Goal: Find specific page/section: Find specific page/section

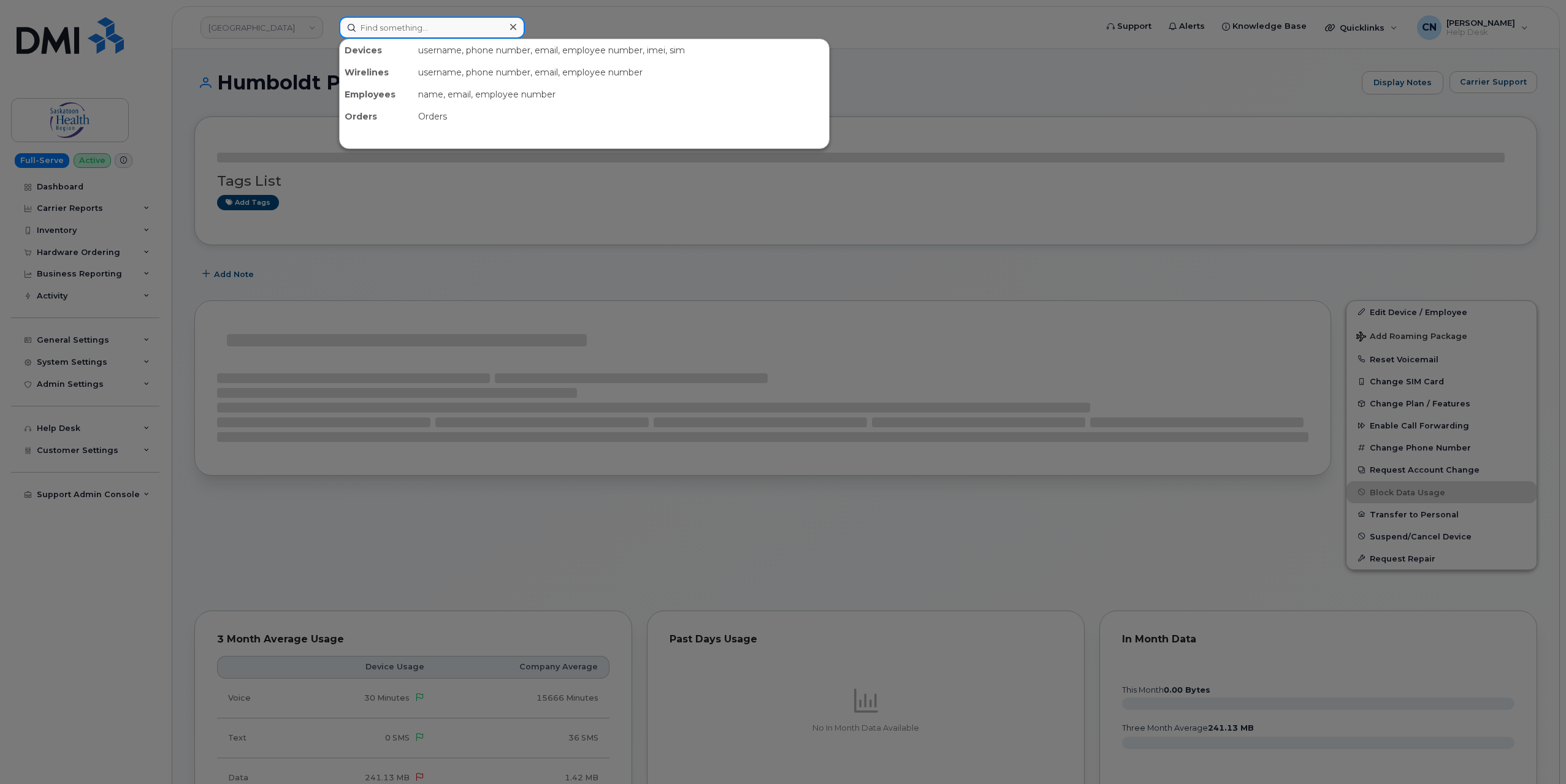
click at [372, 35] on input at bounding box center [432, 28] width 186 height 22
paste input "Aurora09122021!"
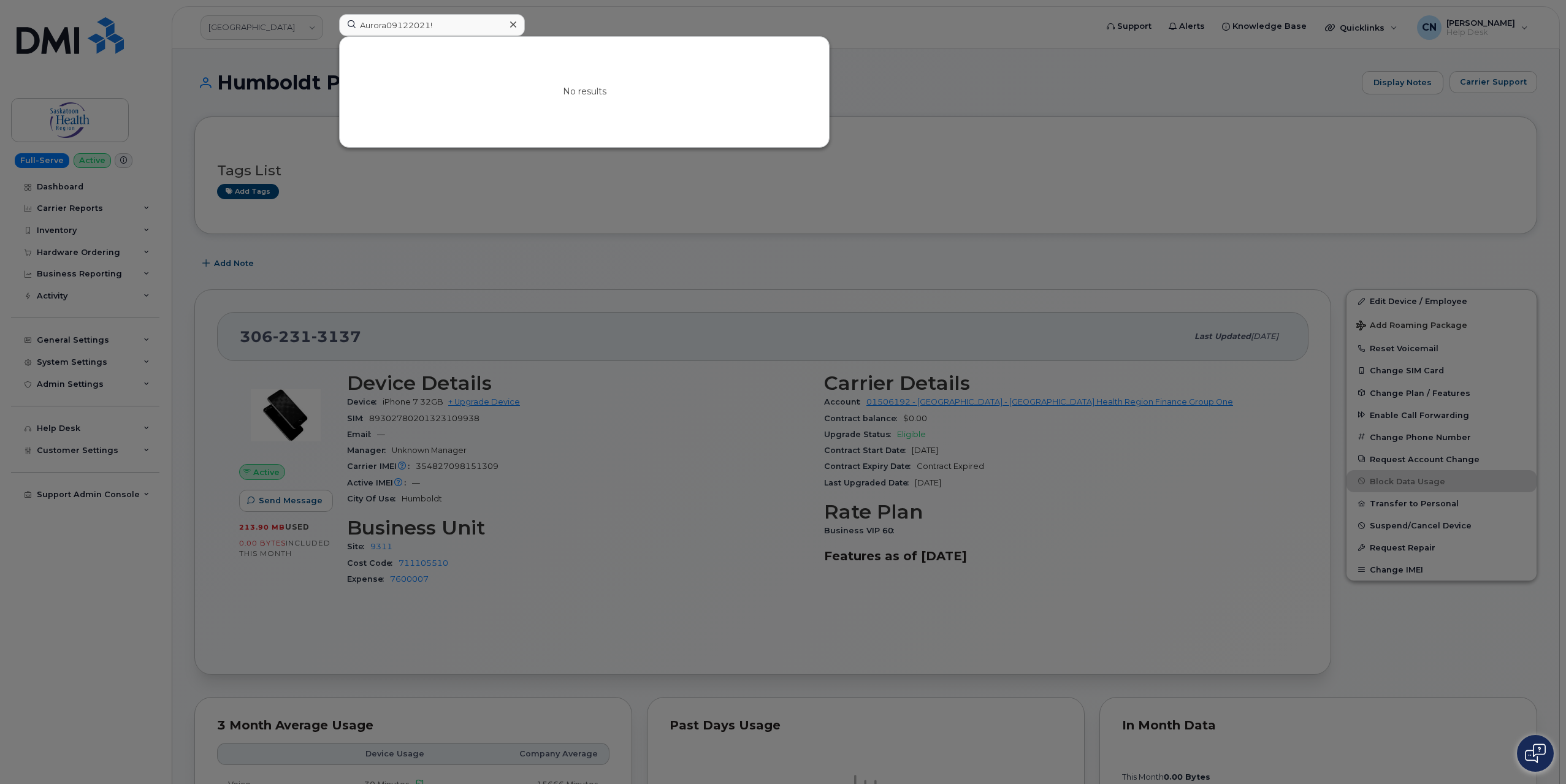
click at [254, 148] on div at bounding box center [783, 392] width 1566 height 784
drag, startPoint x: 460, startPoint y: 33, endPoint x: 218, endPoint y: 35, distance: 242.0
click at [329, 34] on div "Aurora09122021! No results" at bounding box center [714, 27] width 769 height 27
paste input "3063823550"
drag, startPoint x: 440, startPoint y: 20, endPoint x: 163, endPoint y: 29, distance: 277.1
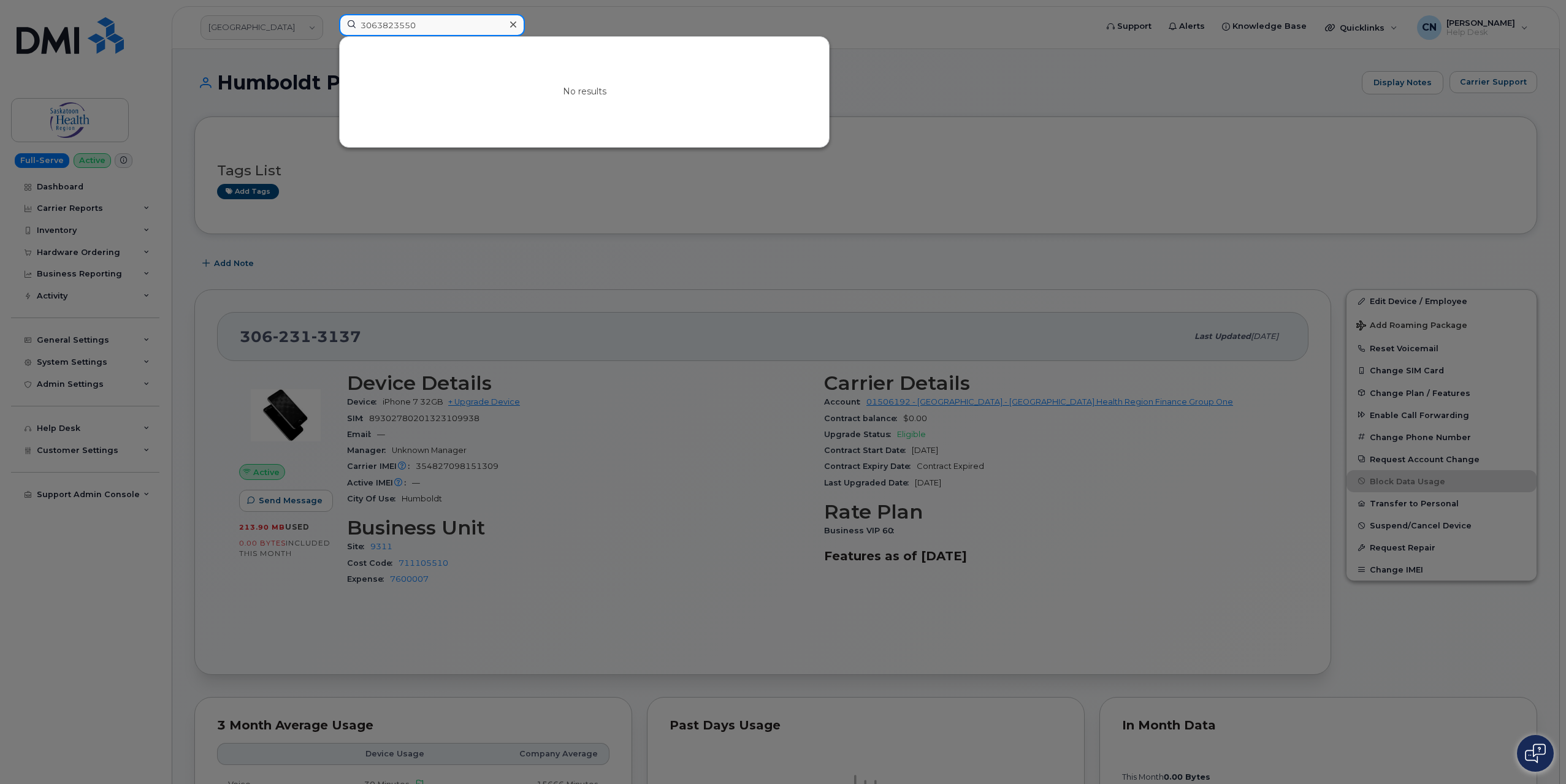
click at [329, 24] on div "3063823550 No results" at bounding box center [714, 27] width 769 height 27
paste input "2036663"
drag, startPoint x: 424, startPoint y: 23, endPoint x: 295, endPoint y: 30, distance: 129.2
click at [329, 30] on div "3062036663 No results" at bounding box center [714, 27] width 769 height 27
paste input "3823550"
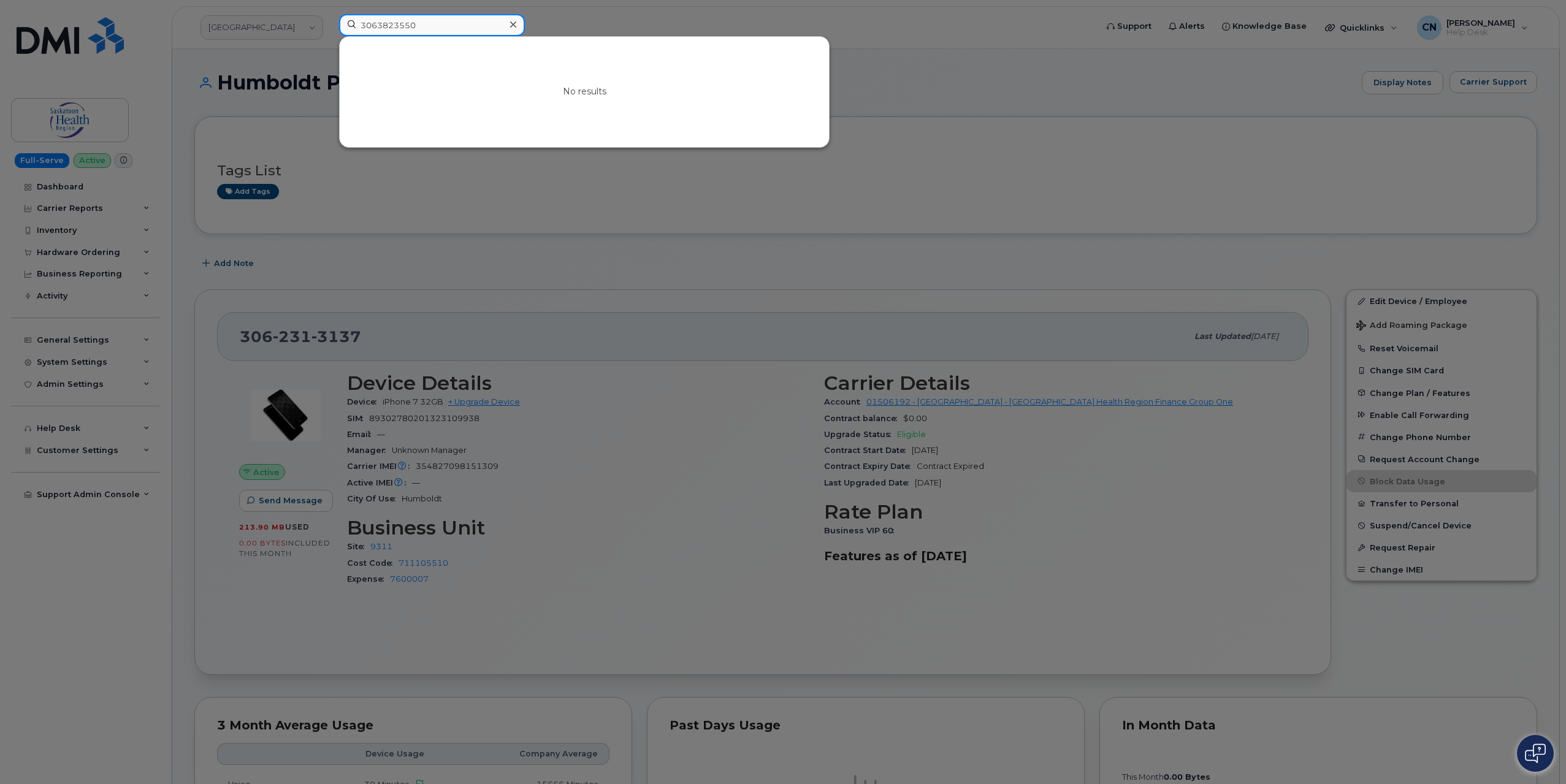
type input "3063823550"
drag, startPoint x: 296, startPoint y: 179, endPoint x: 283, endPoint y: 140, distance: 41.1
click at [295, 177] on div at bounding box center [783, 392] width 1566 height 784
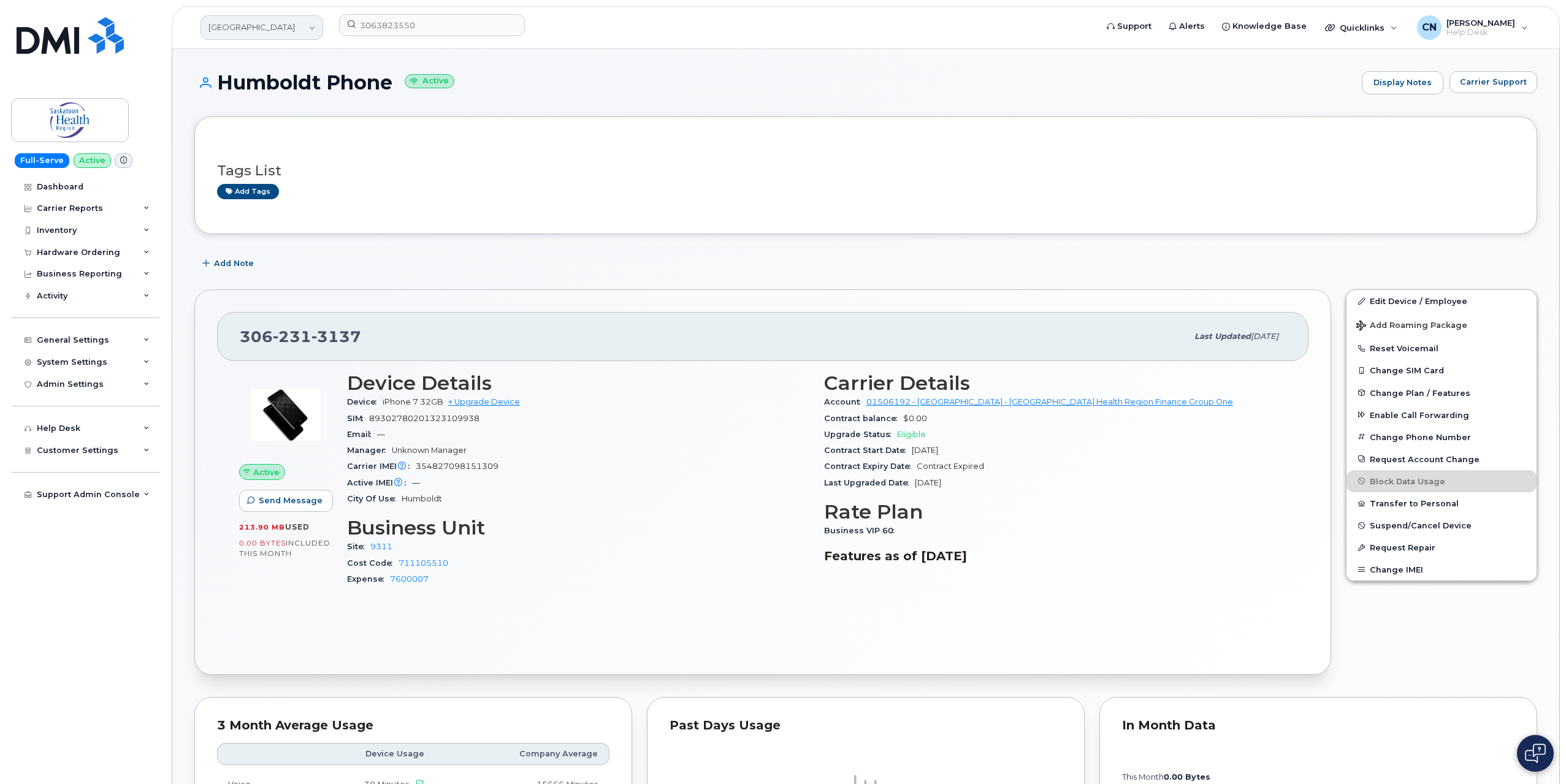
click at [274, 26] on link "[GEOGRAPHIC_DATA]" at bounding box center [261, 28] width 122 height 25
type input "[PERSON_NAME]"
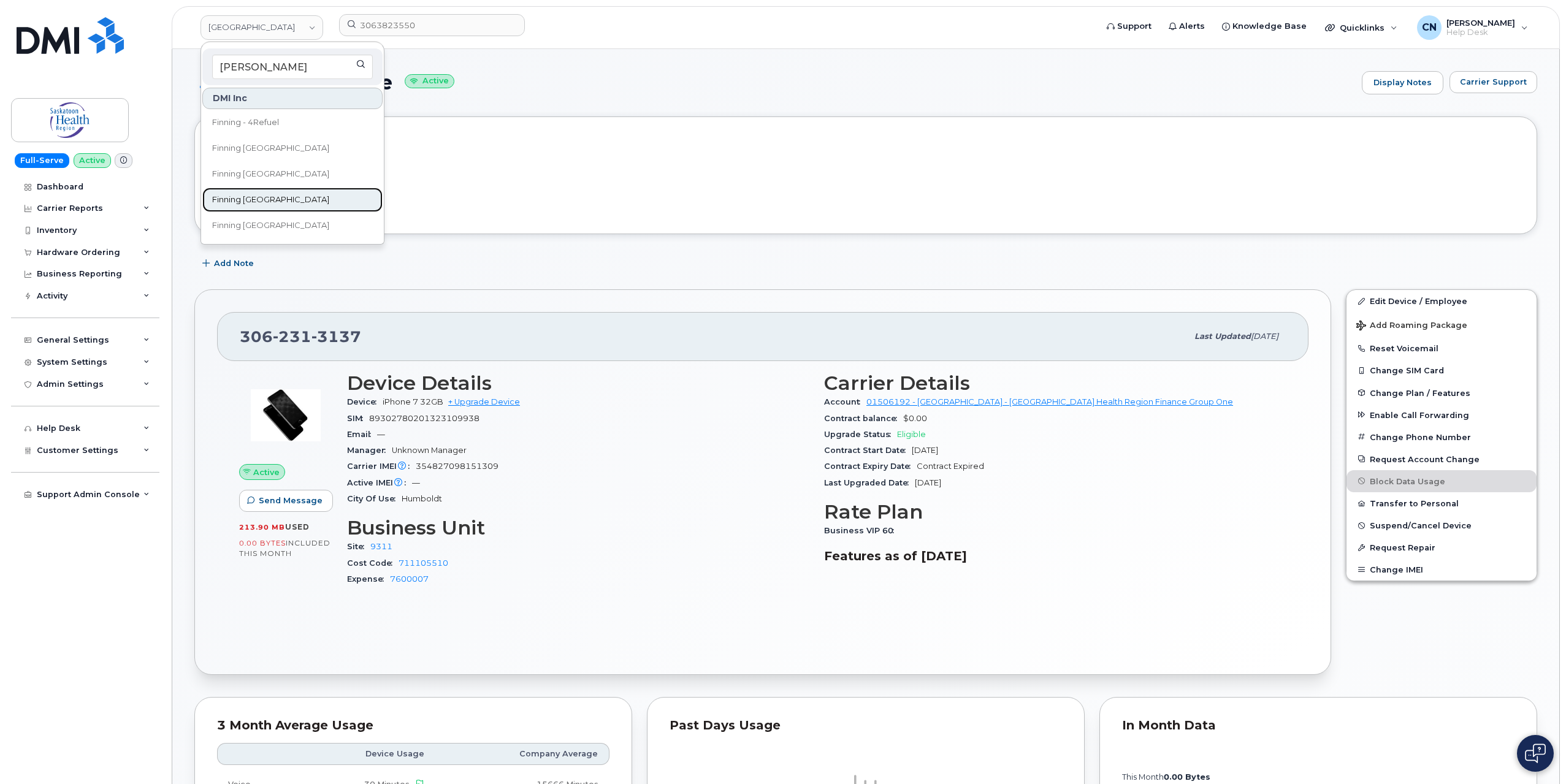
click at [264, 198] on span "Finning [GEOGRAPHIC_DATA]" at bounding box center [271, 200] width 117 height 12
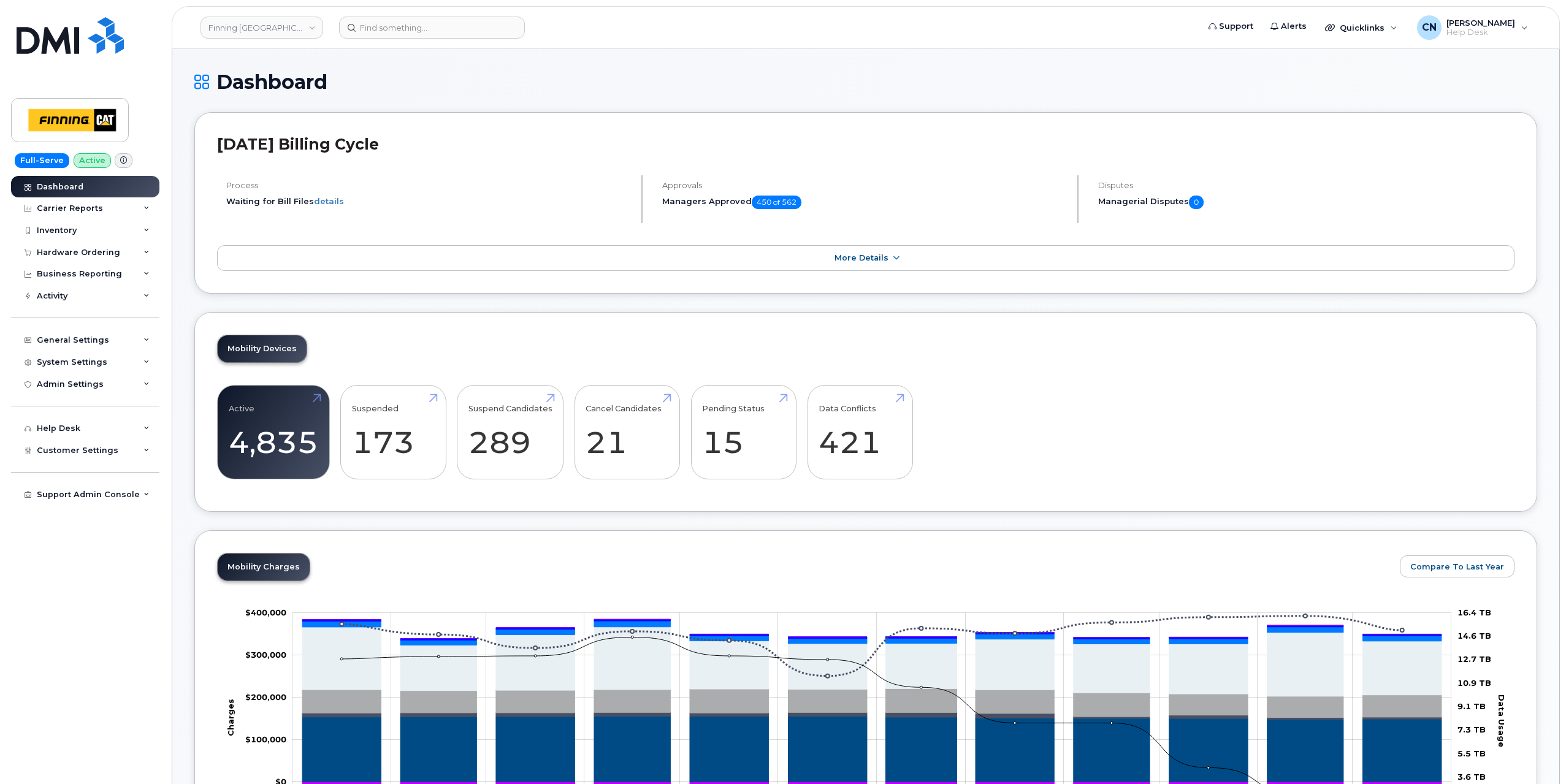
click at [60, 231] on div "Inventory" at bounding box center [56, 231] width 40 height 10
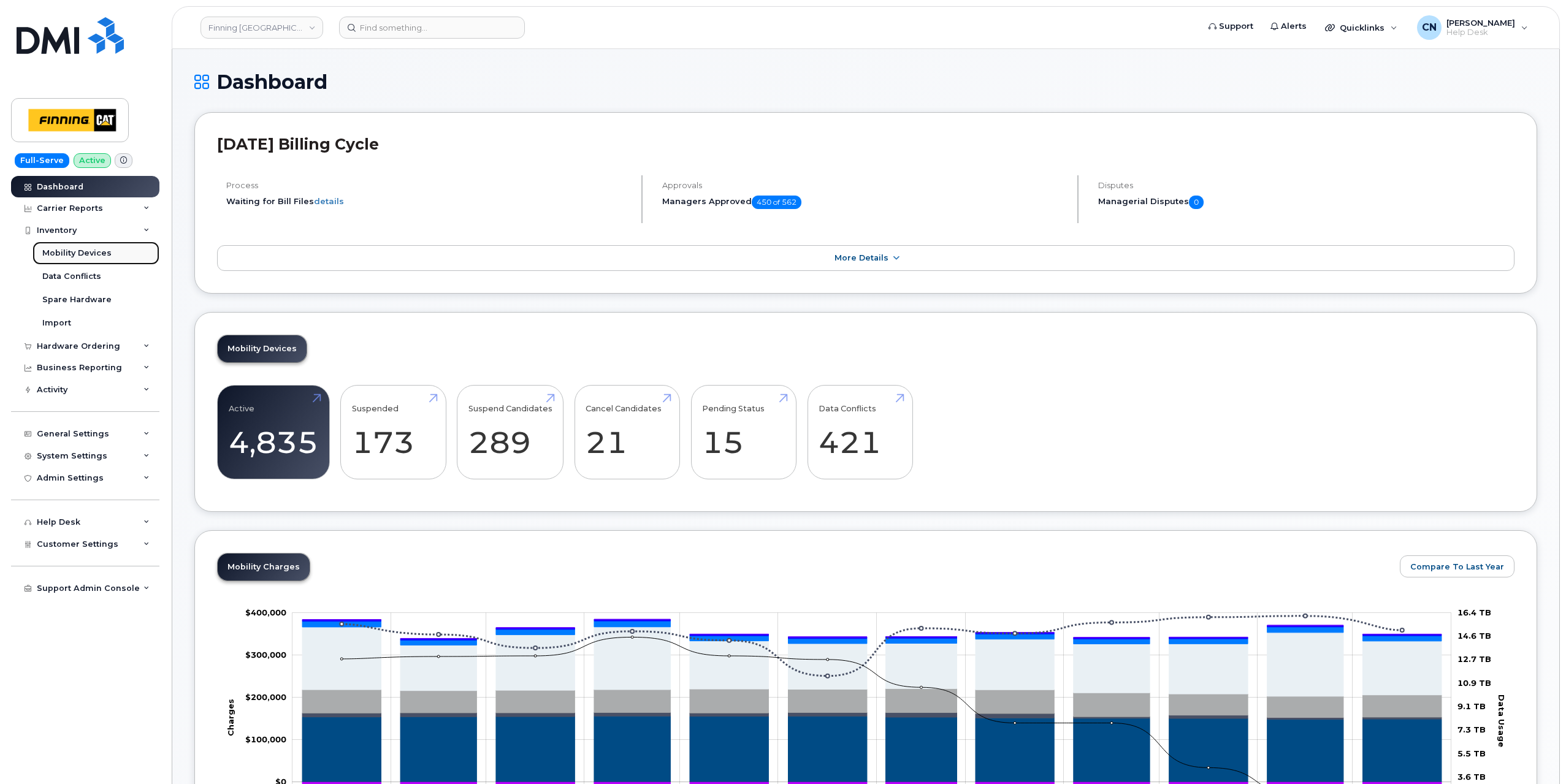
click at [58, 253] on div "Mobility Devices" at bounding box center [77, 253] width 70 height 11
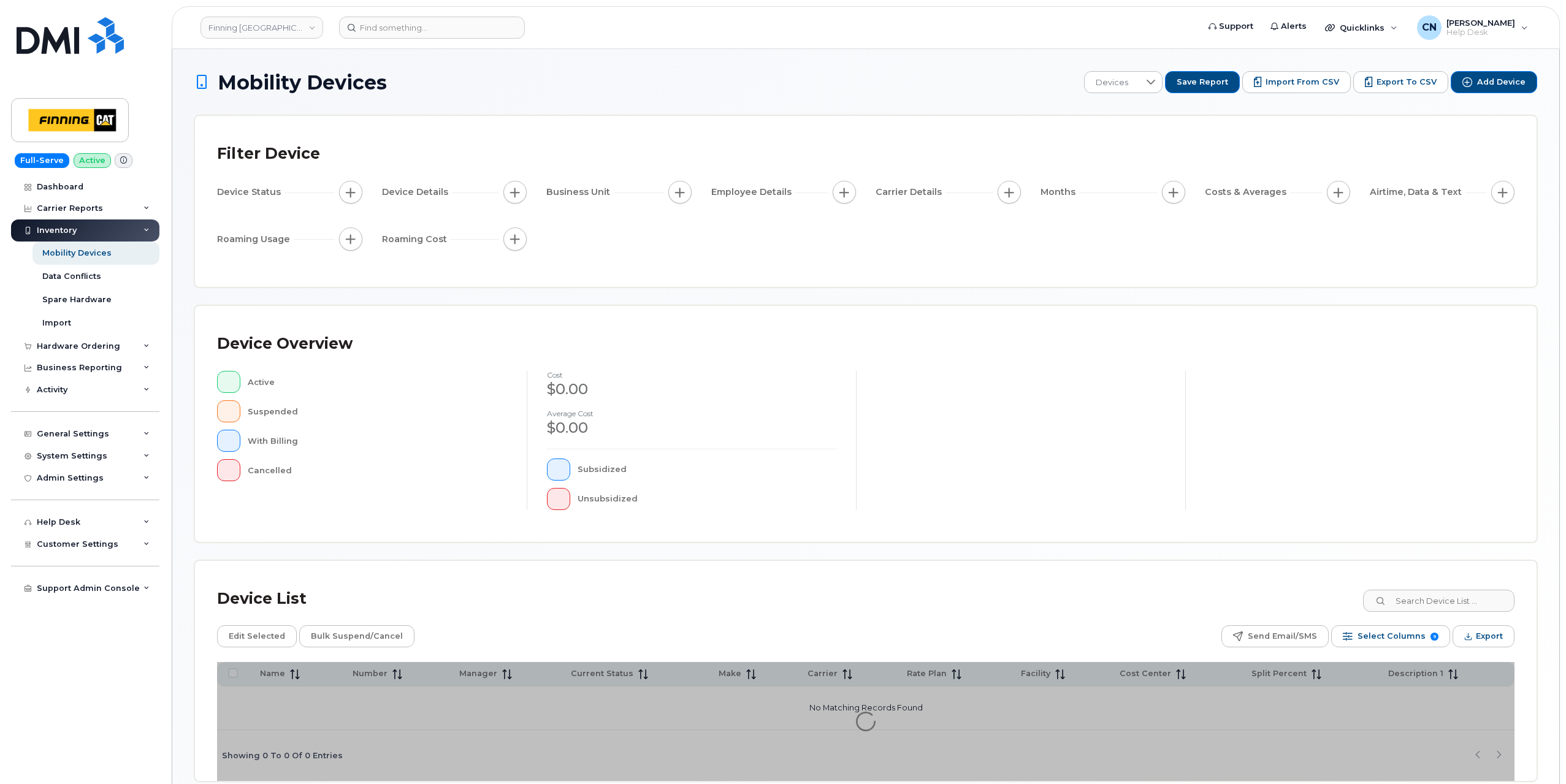
click at [243, 307] on div "Device Overview Active Suspended With Billing Cancelled cost $0.00 Average cost…" at bounding box center [865, 424] width 1342 height 236
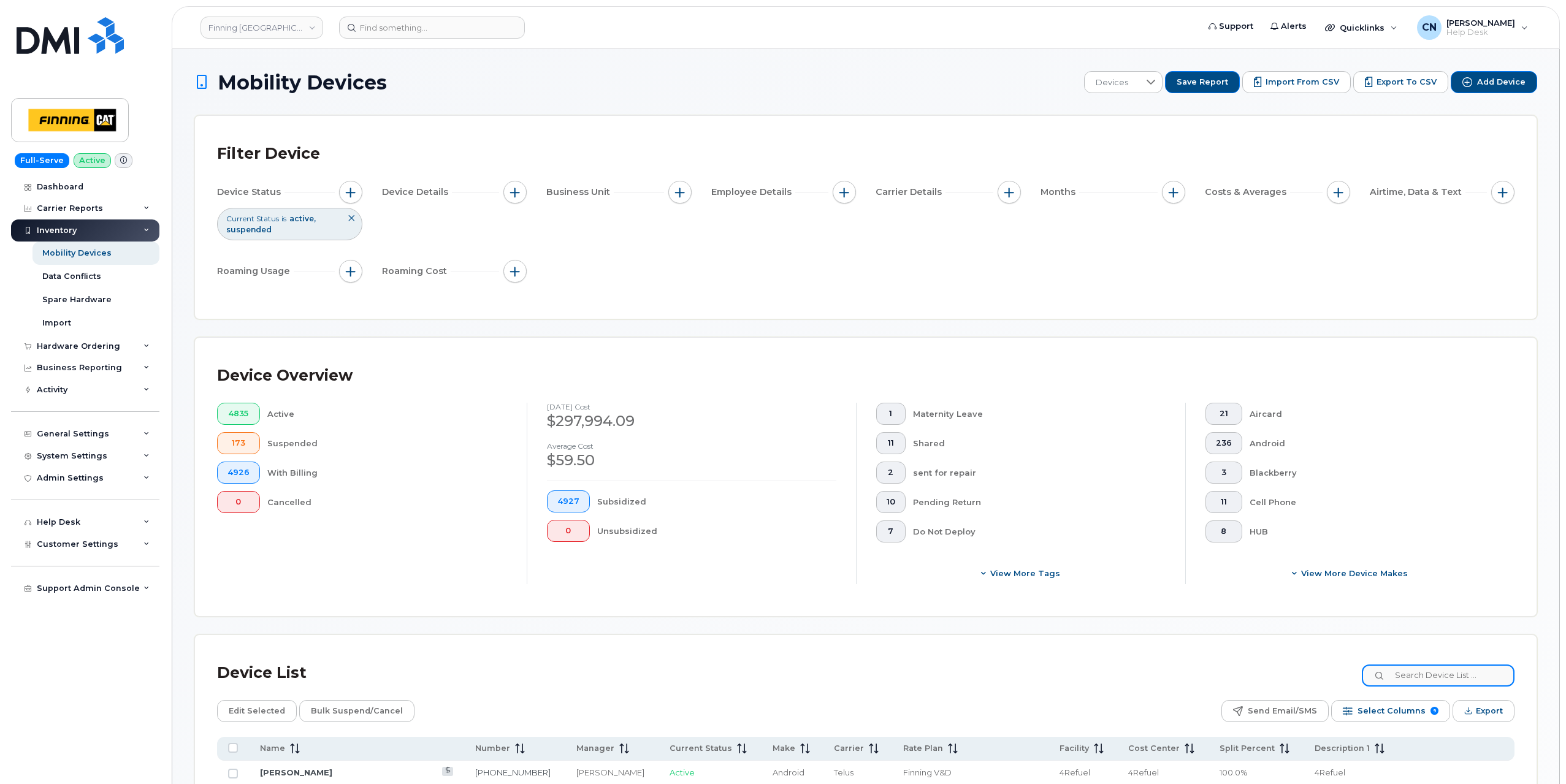
click at [1396, 665] on input at bounding box center [1438, 675] width 153 height 22
click at [1430, 679] on input at bounding box center [1438, 675] width 153 height 22
paste input "Michael"
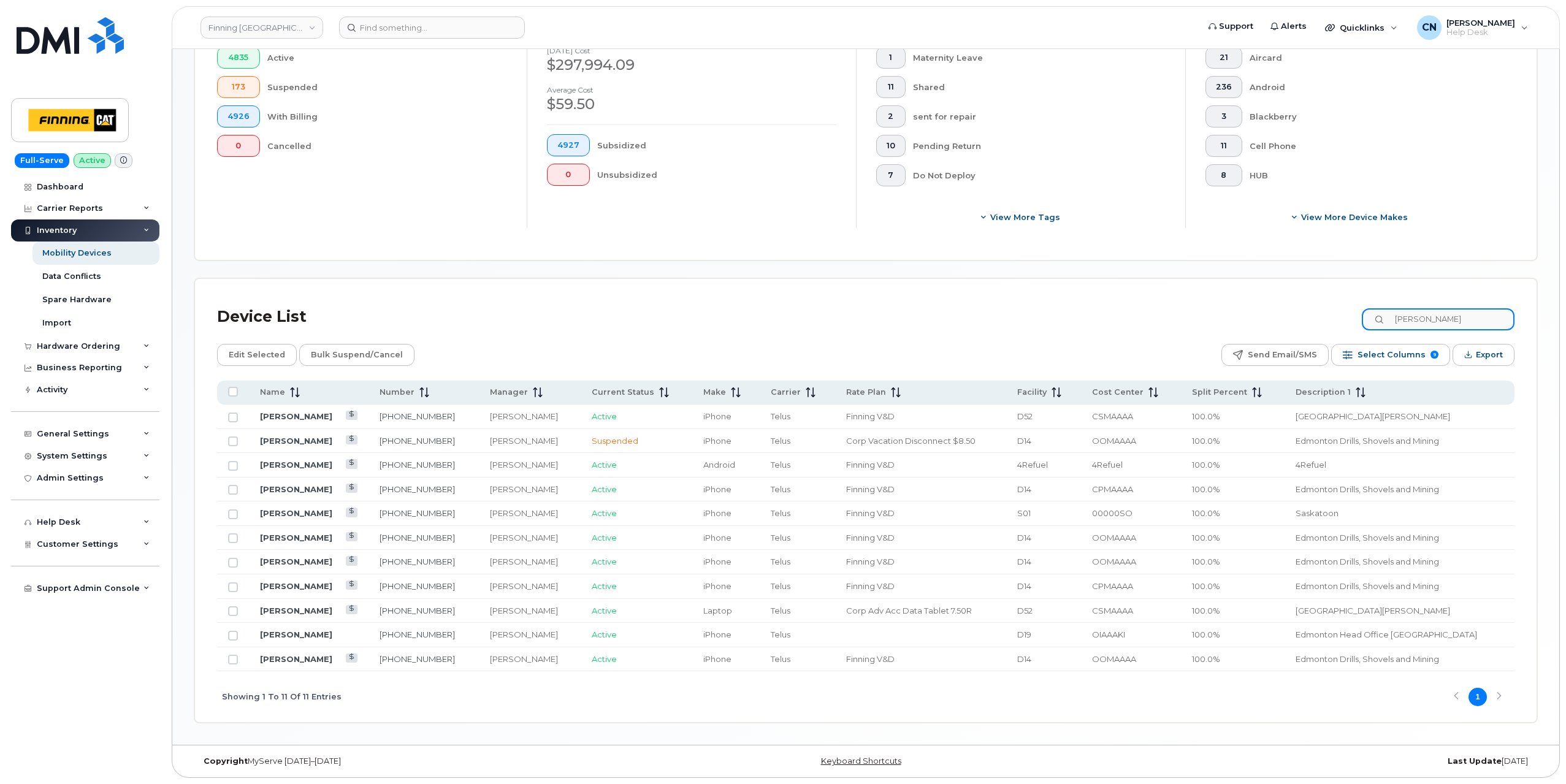
scroll to position [351, 0]
type input "Michael sh"
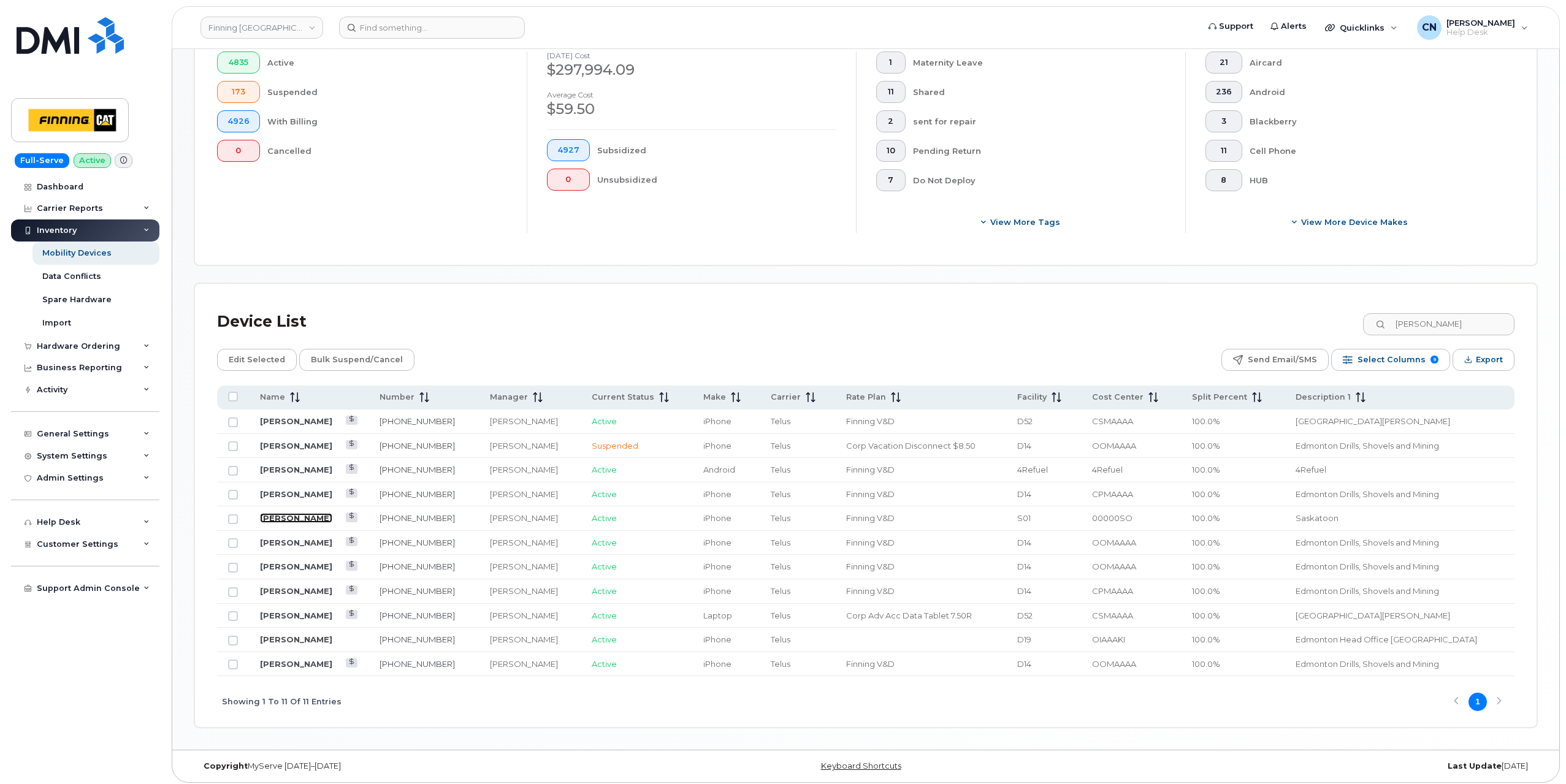
click at [315, 516] on link "Michael Shepherd" at bounding box center [296, 518] width 72 height 10
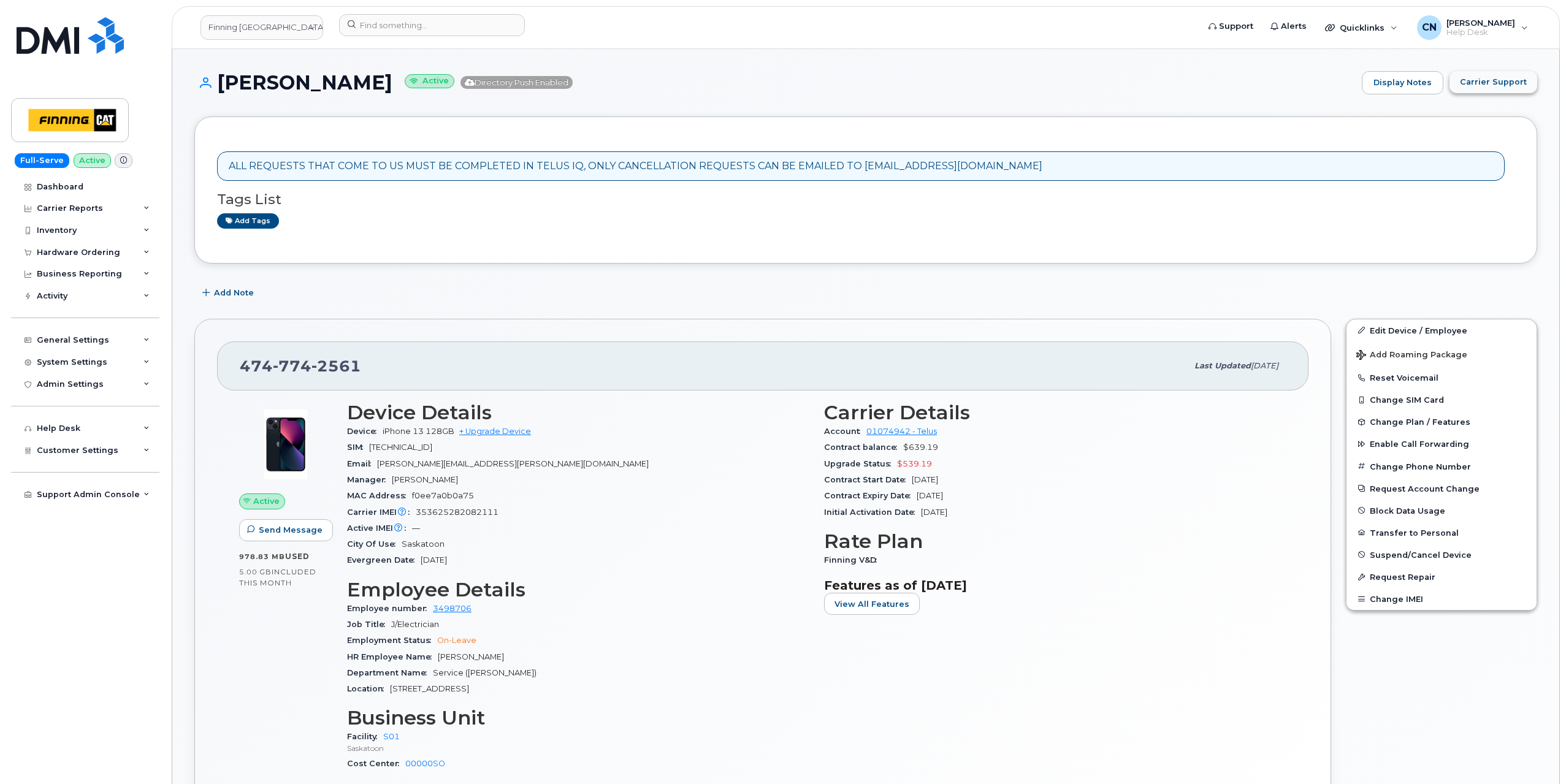
click at [1478, 81] on span "Carrier Support" at bounding box center [1494, 82] width 67 height 12
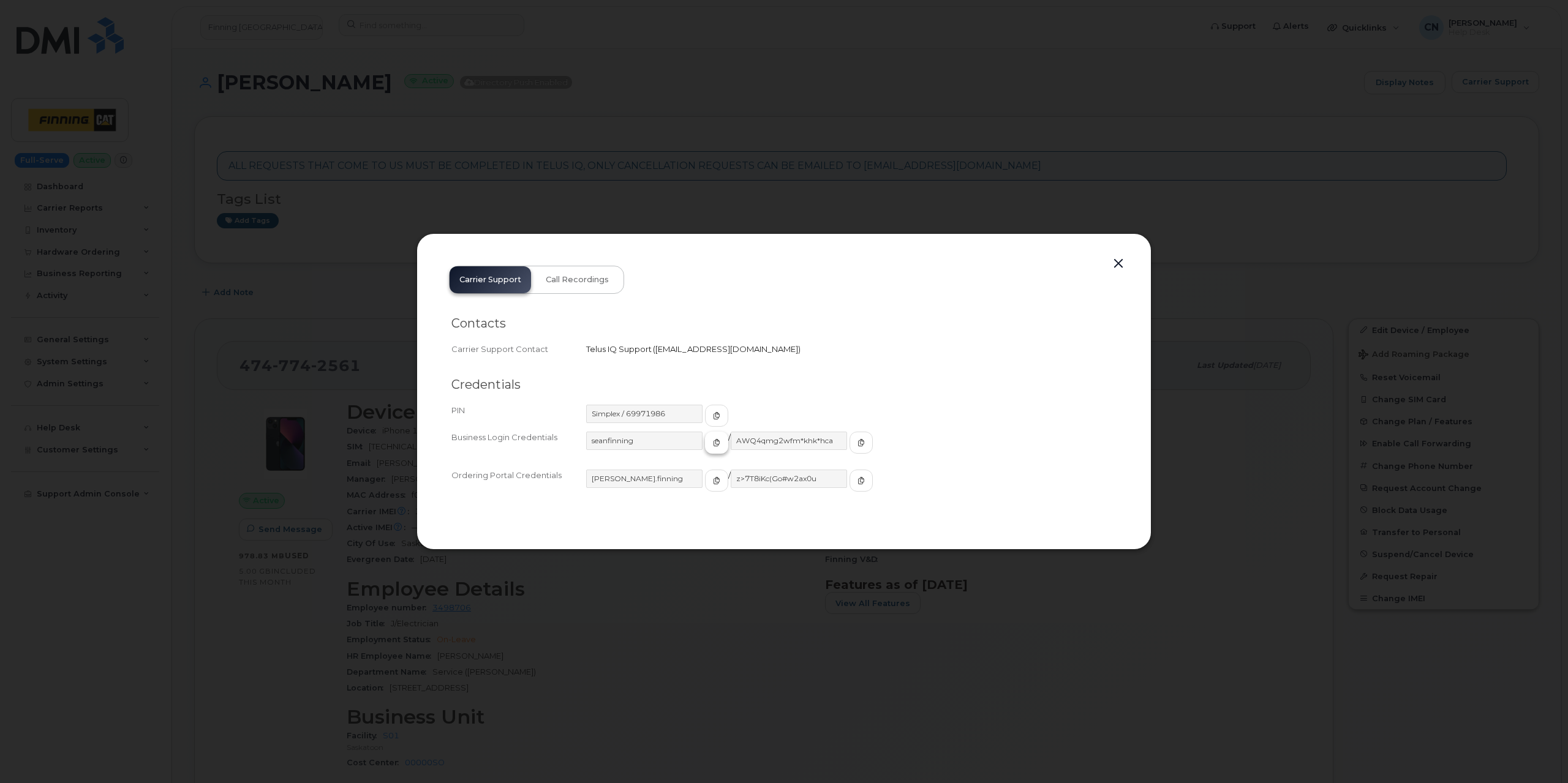
click at [713, 439] on icon "button" at bounding box center [716, 442] width 7 height 7
drag, startPoint x: 661, startPoint y: 693, endPoint x: 661, endPoint y: 685, distance: 8.0
click at [661, 693] on div at bounding box center [784, 391] width 1568 height 783
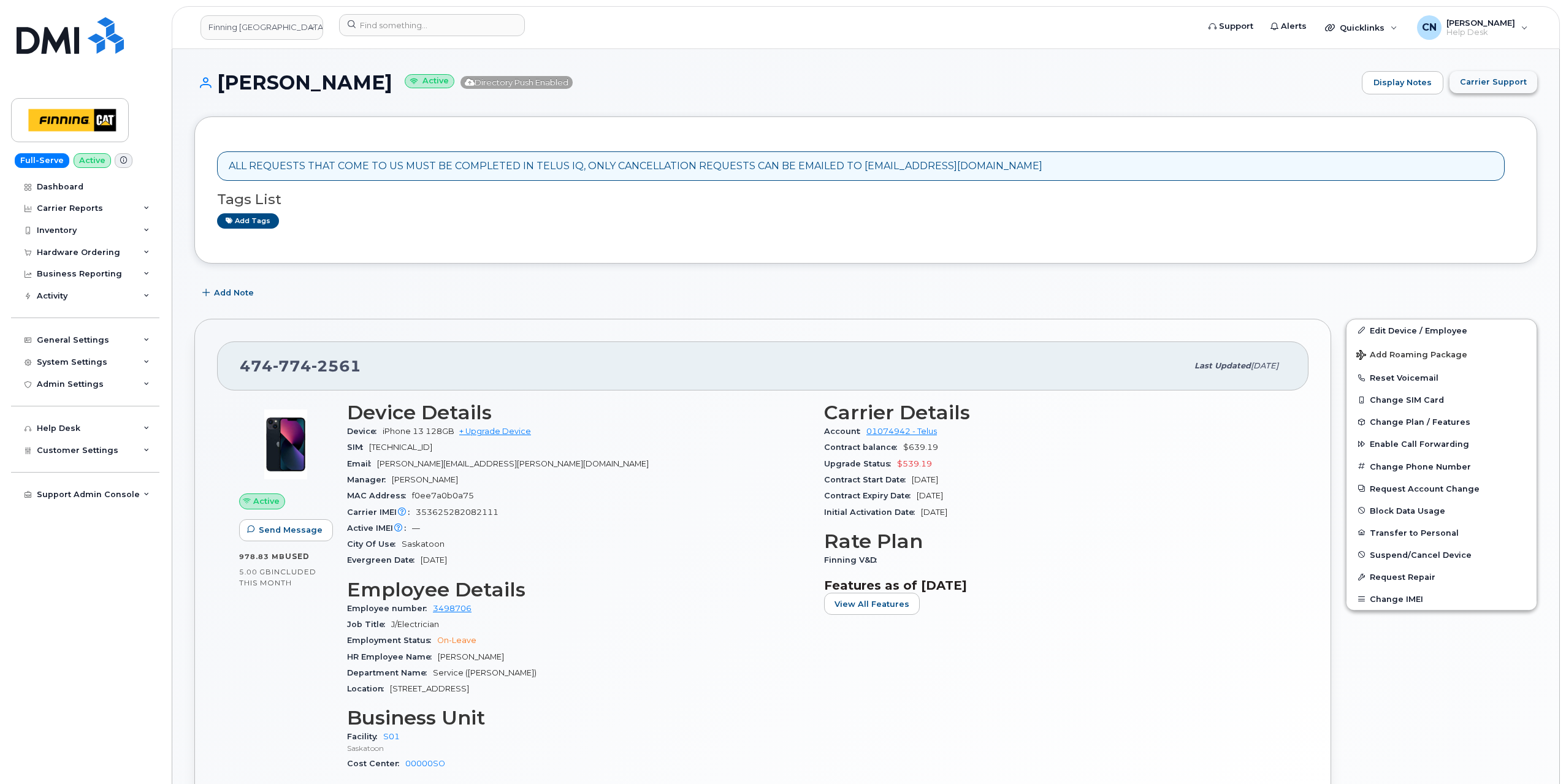
click at [1478, 80] on span "Carrier Support" at bounding box center [1494, 82] width 67 height 12
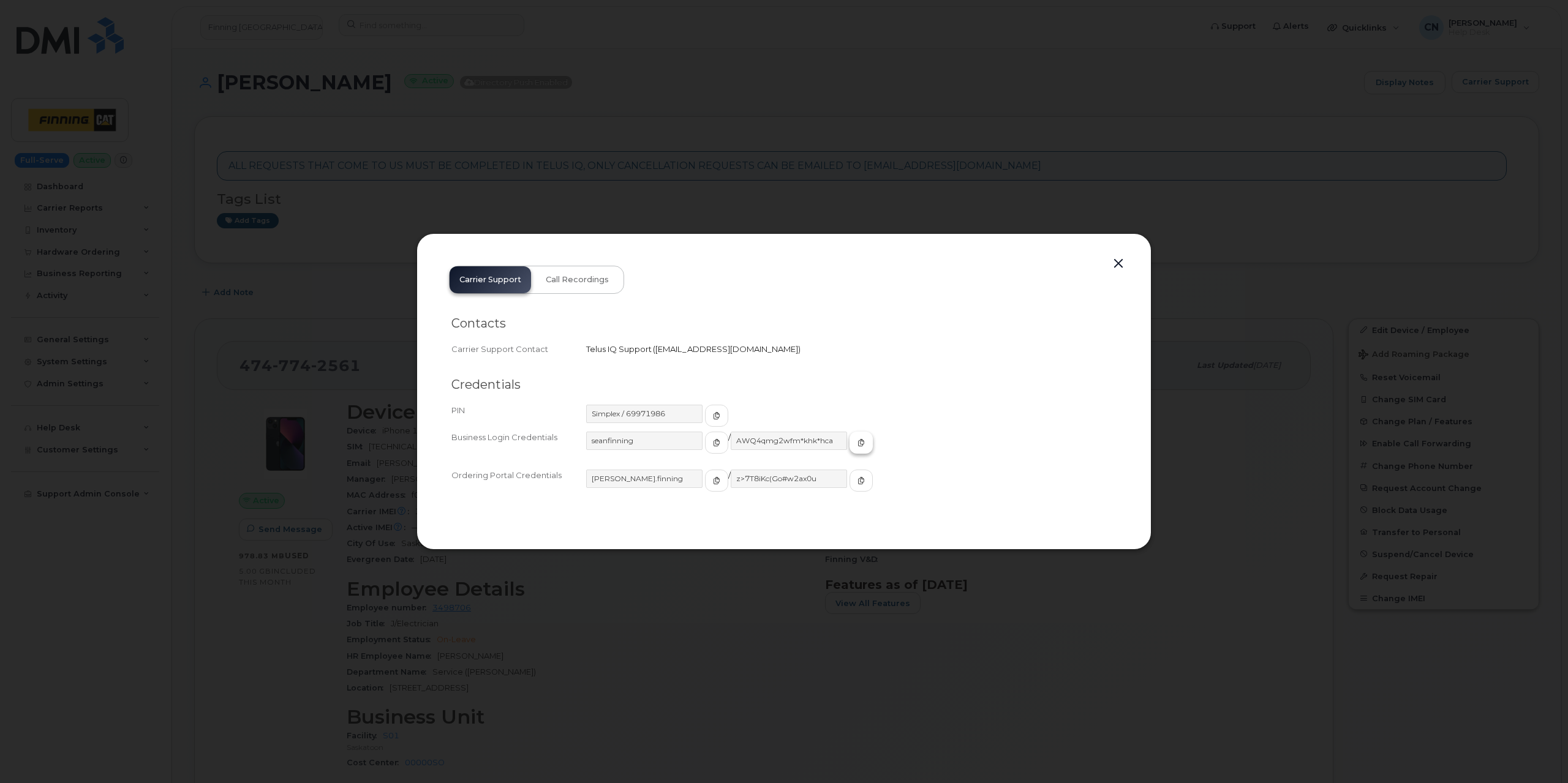
click at [855, 439] on span "button" at bounding box center [860, 442] width 11 height 11
click at [294, 356] on div at bounding box center [784, 391] width 1568 height 783
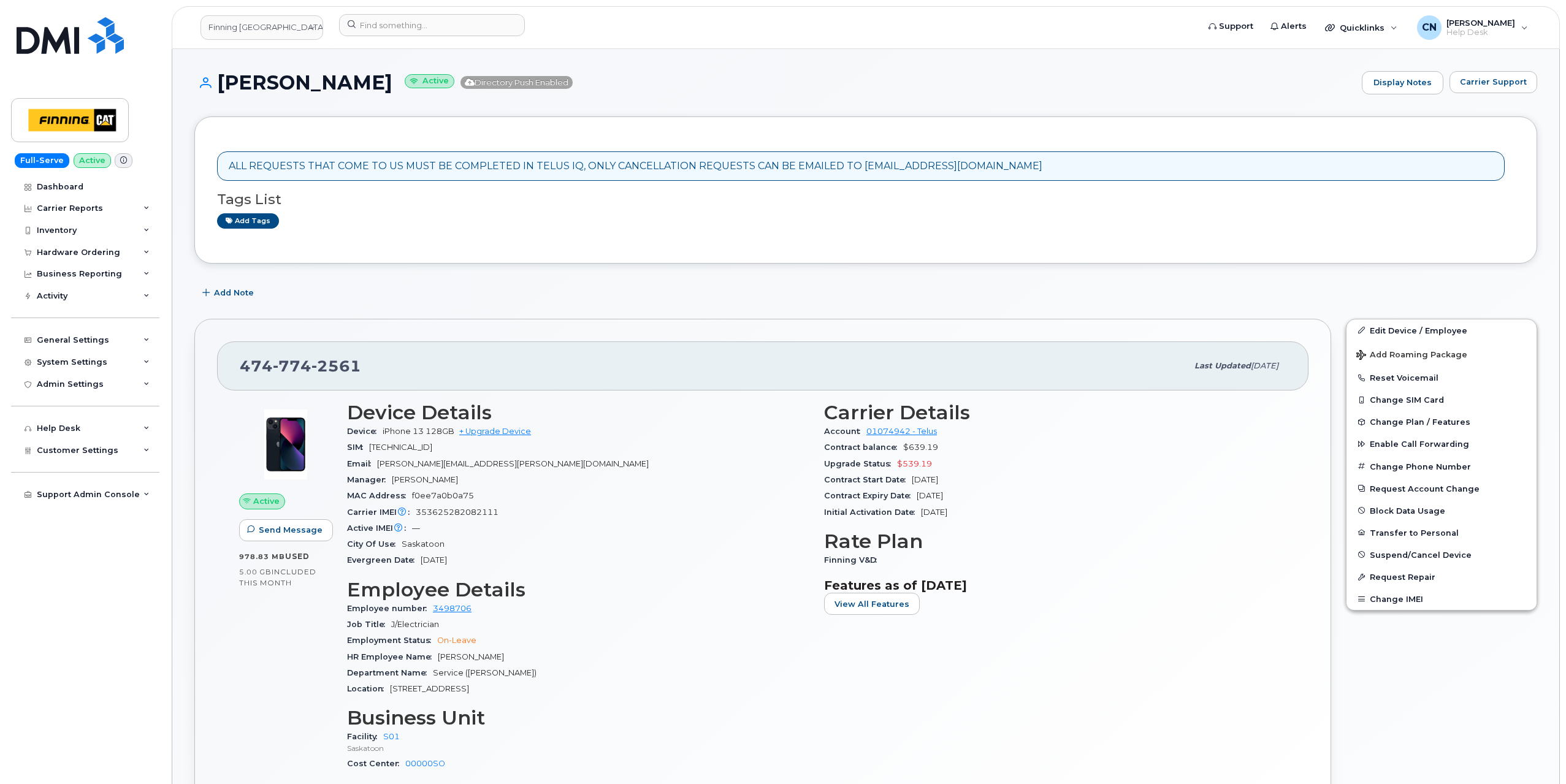
drag, startPoint x: 400, startPoint y: 83, endPoint x: 251, endPoint y: 74, distance: 149.3
click at [220, 88] on h1 "Michael Shepherd Active Directory Push Enabled" at bounding box center [775, 83] width 1161 height 22
copy h1 "Michael Shepherd"
